Goal: Find specific page/section: Find specific page/section

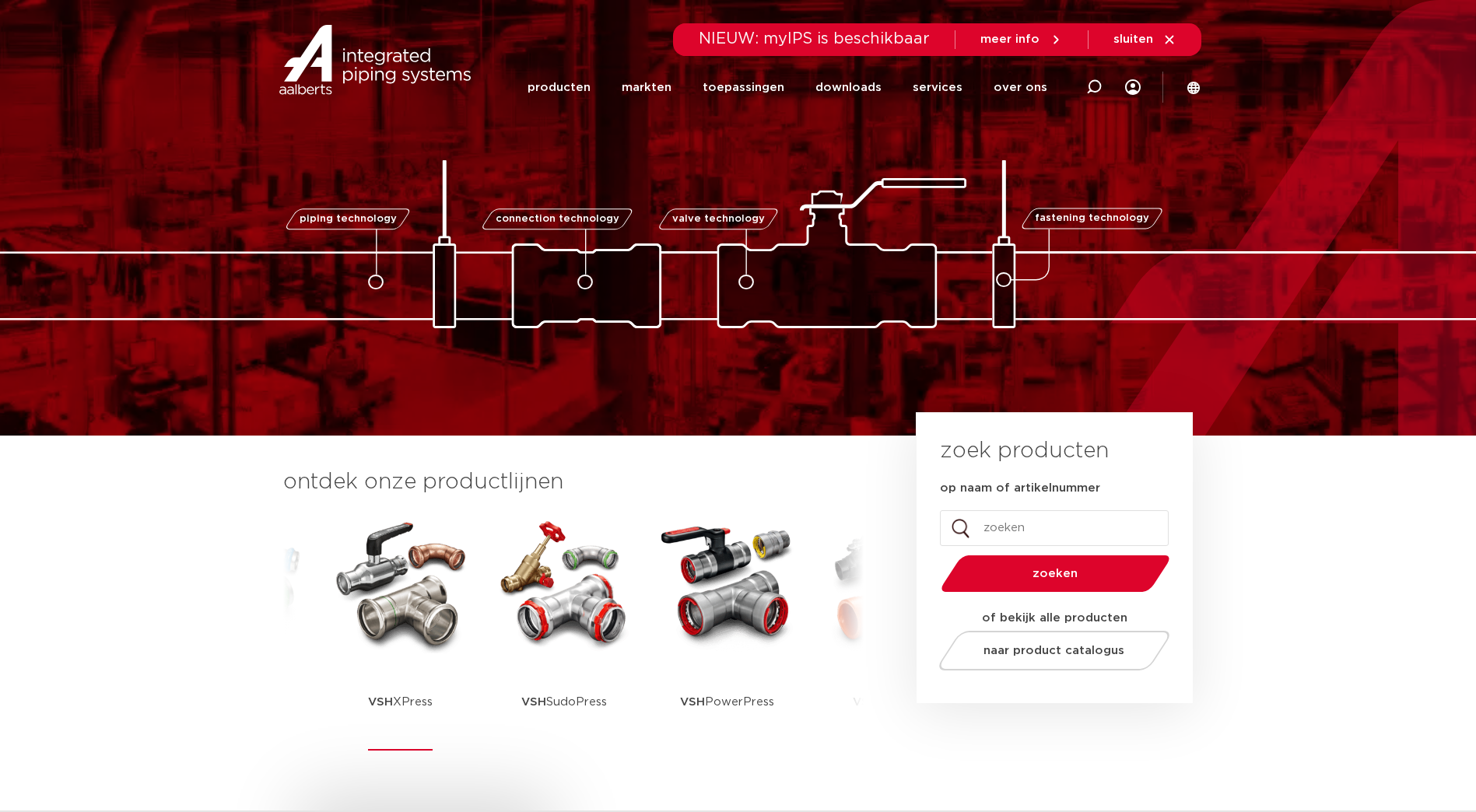
click at [388, 696] on p "VSH XPress" at bounding box center [401, 701] width 65 height 97
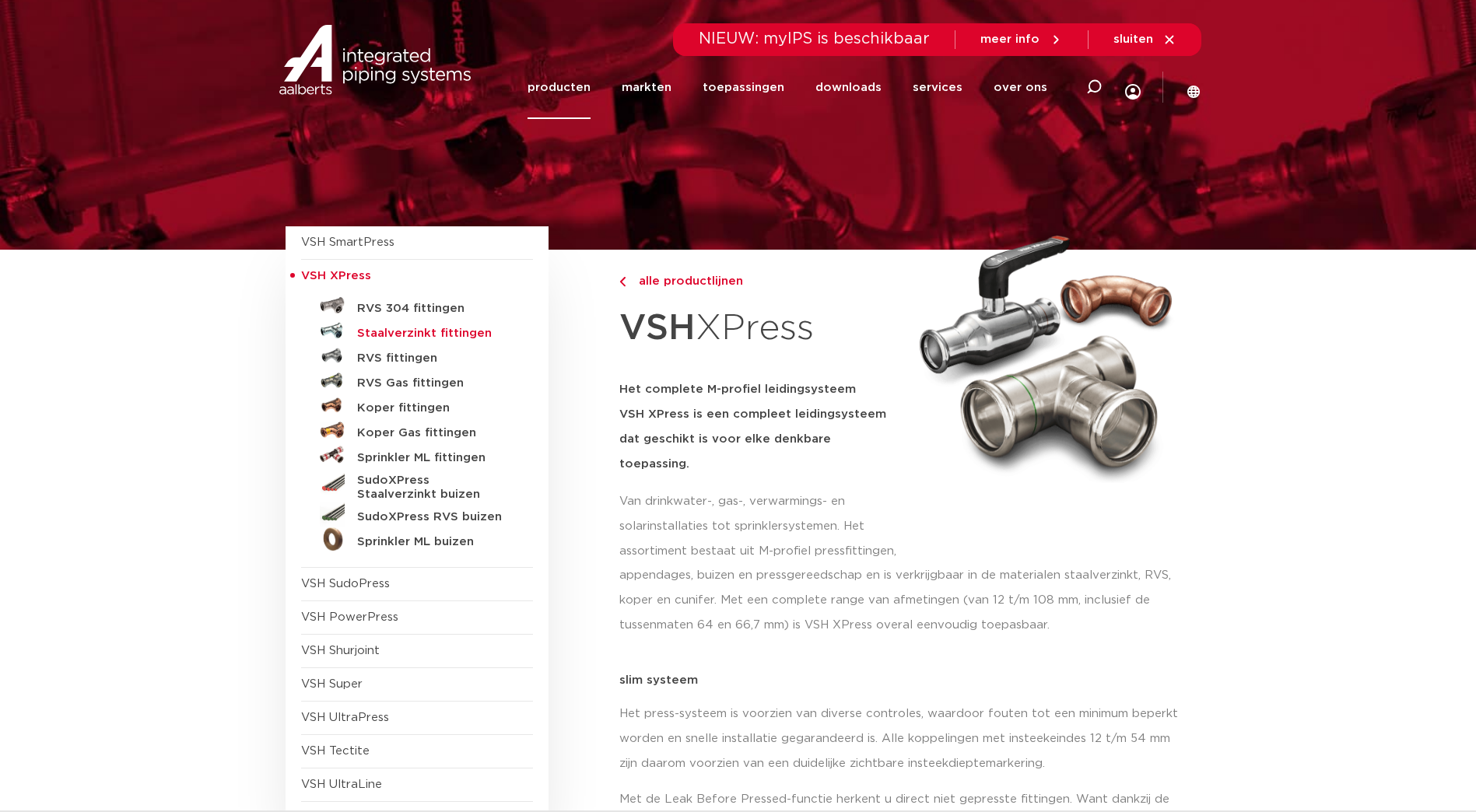
click at [457, 333] on h5 "Staalverzinkt fittingen" at bounding box center [434, 333] width 154 height 14
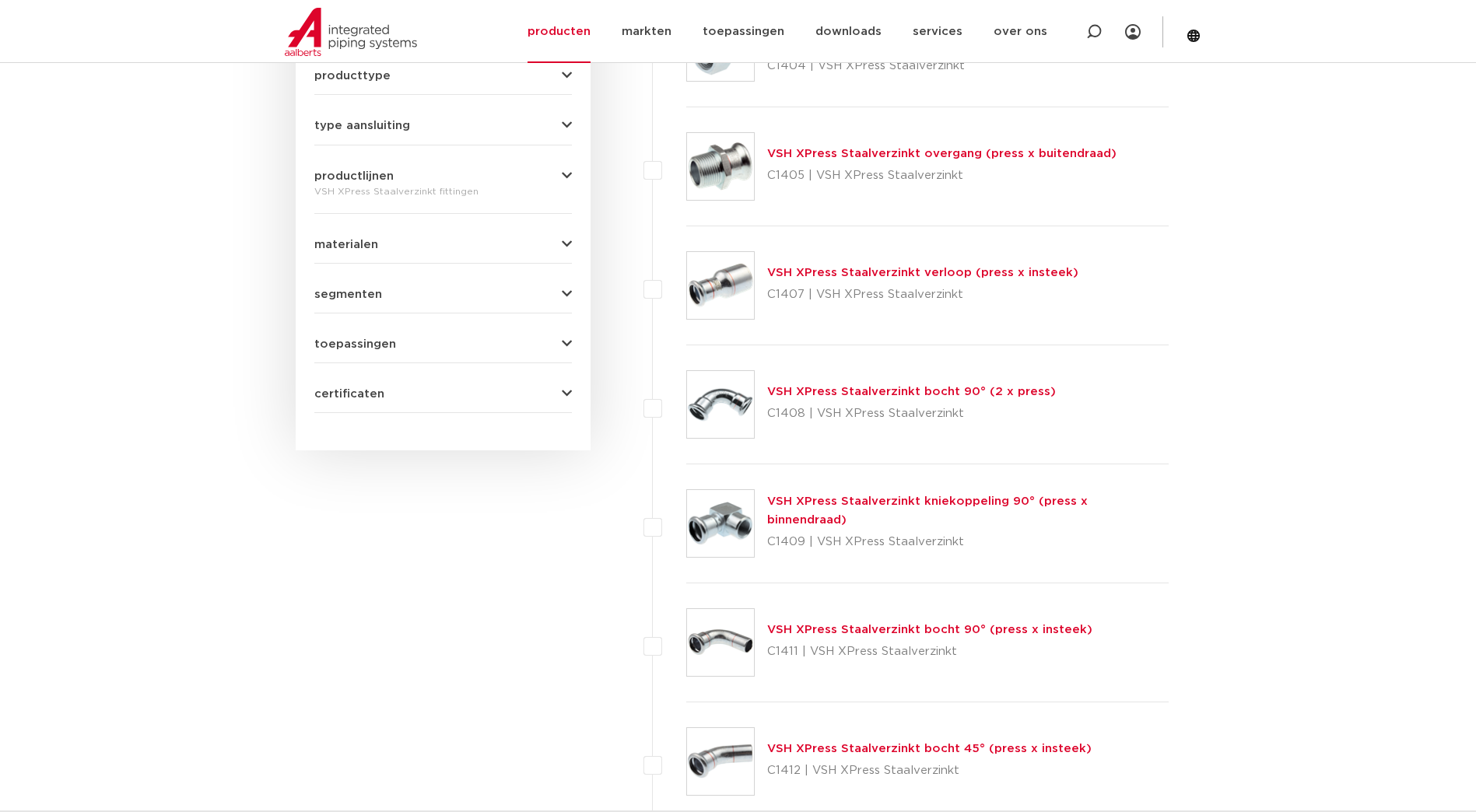
scroll to position [641, 0]
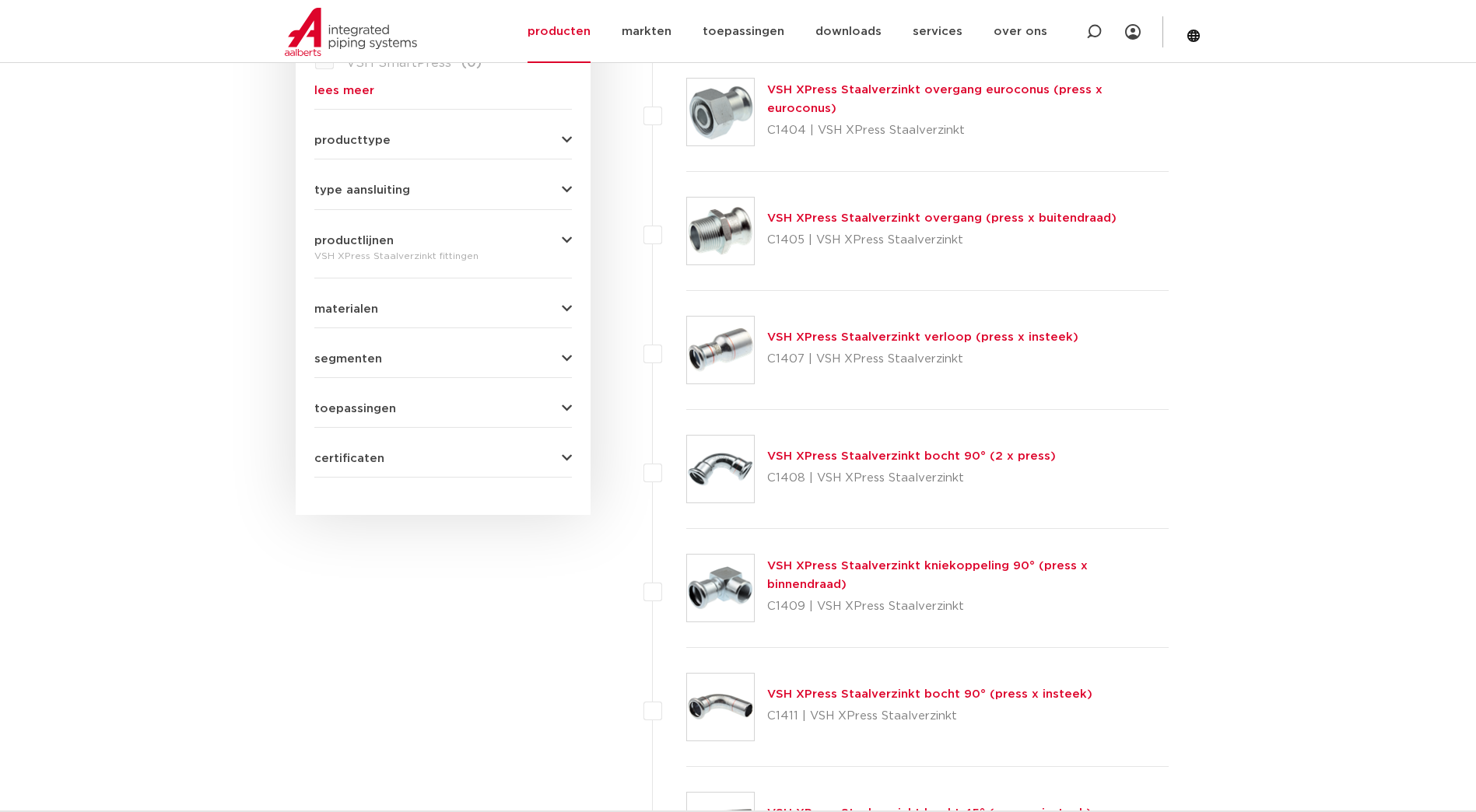
click at [727, 244] on img at bounding box center [721, 231] width 67 height 67
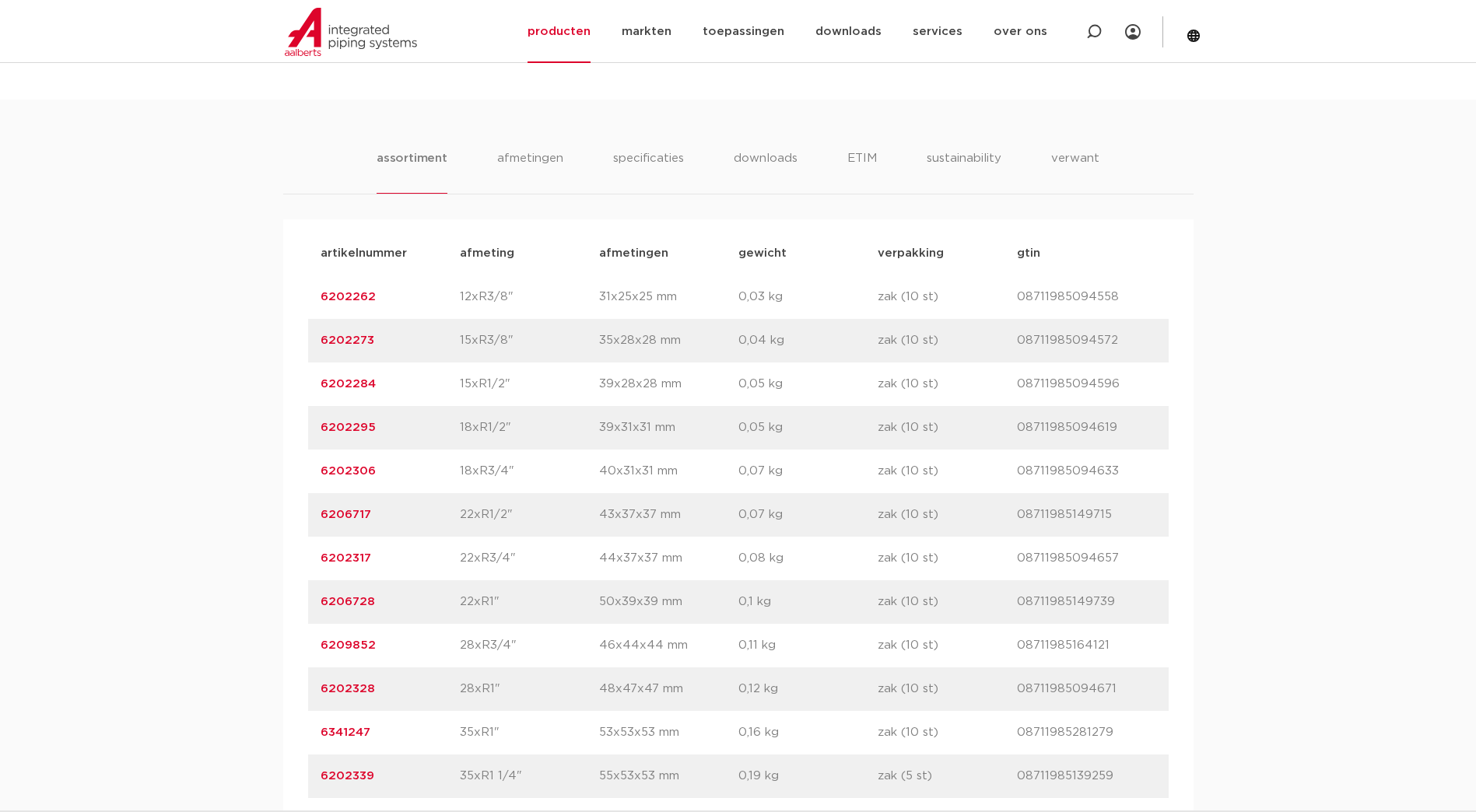
scroll to position [933, 0]
